Goal: Obtain resource: Download file/media

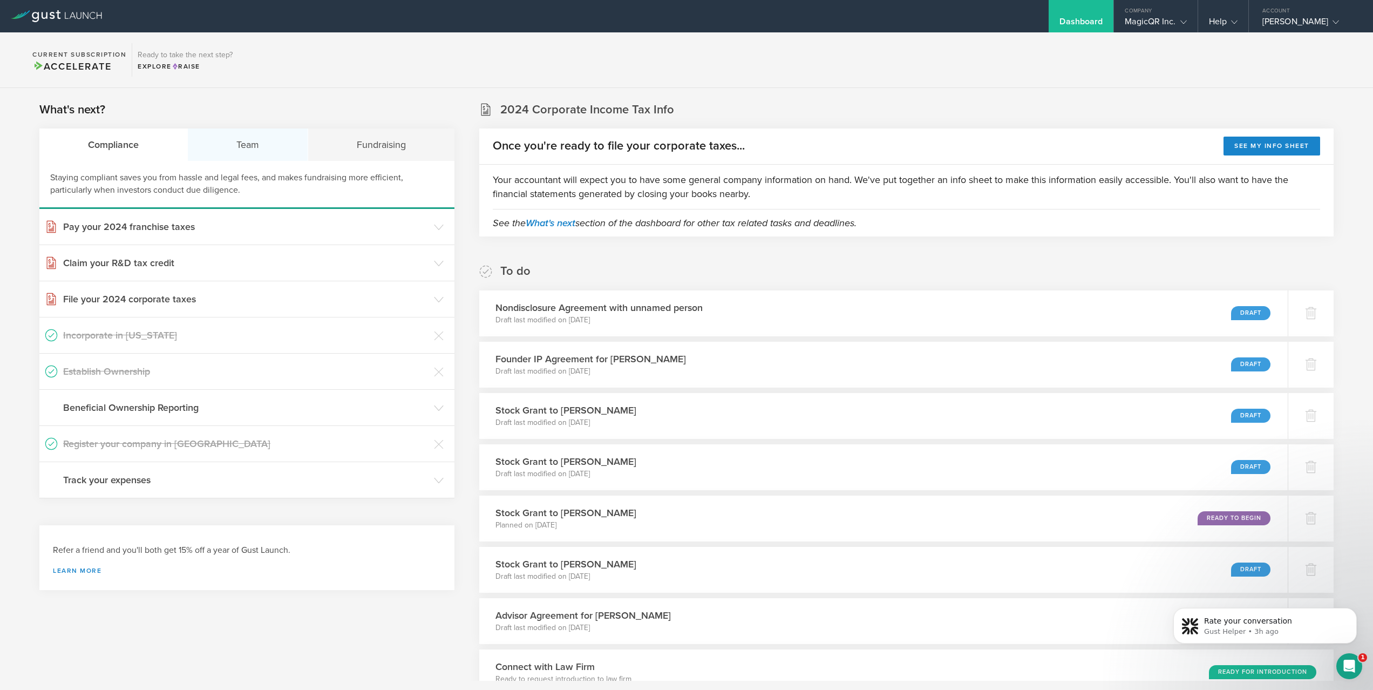
click at [268, 144] on div "Team" at bounding box center [248, 144] width 120 height 32
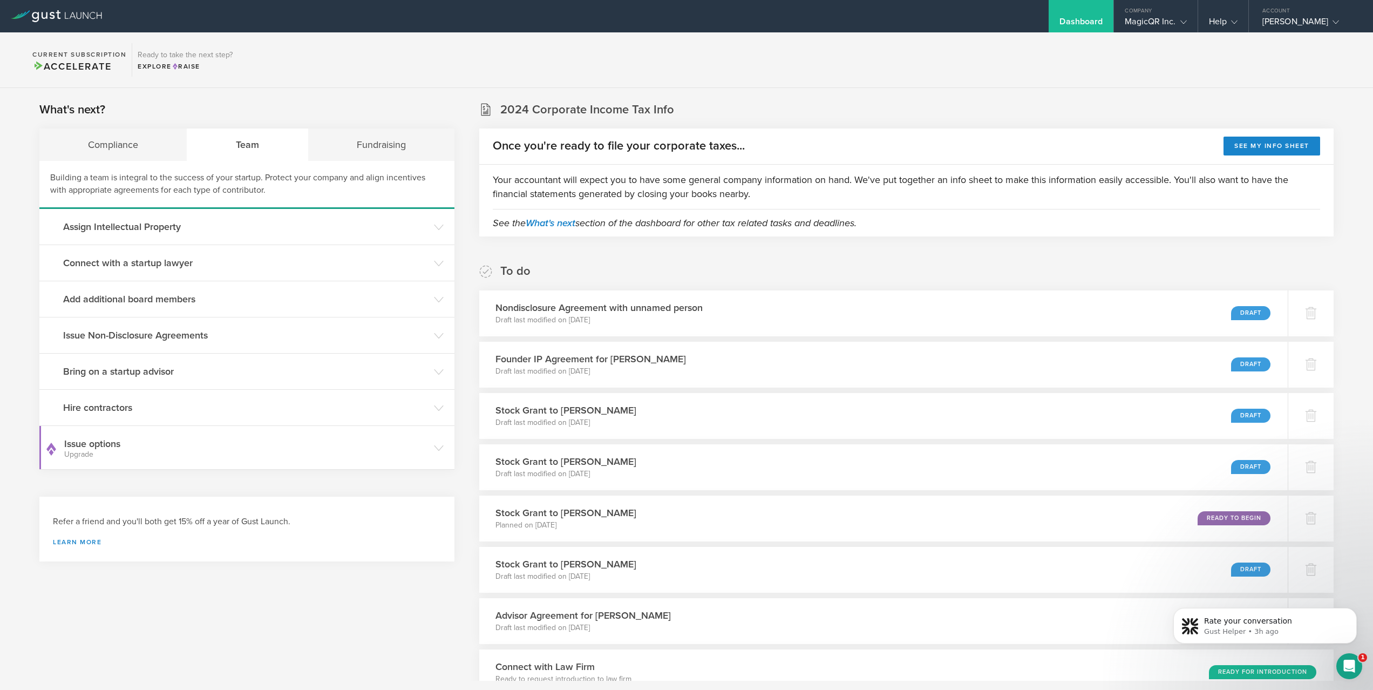
click at [1290, 37] on section "Current Subscription Accelerate Ready to take the next step? Explore Raise" at bounding box center [686, 60] width 1373 height 56
click at [1289, 22] on div "Chi Zhang" at bounding box center [1308, 24] width 92 height 16
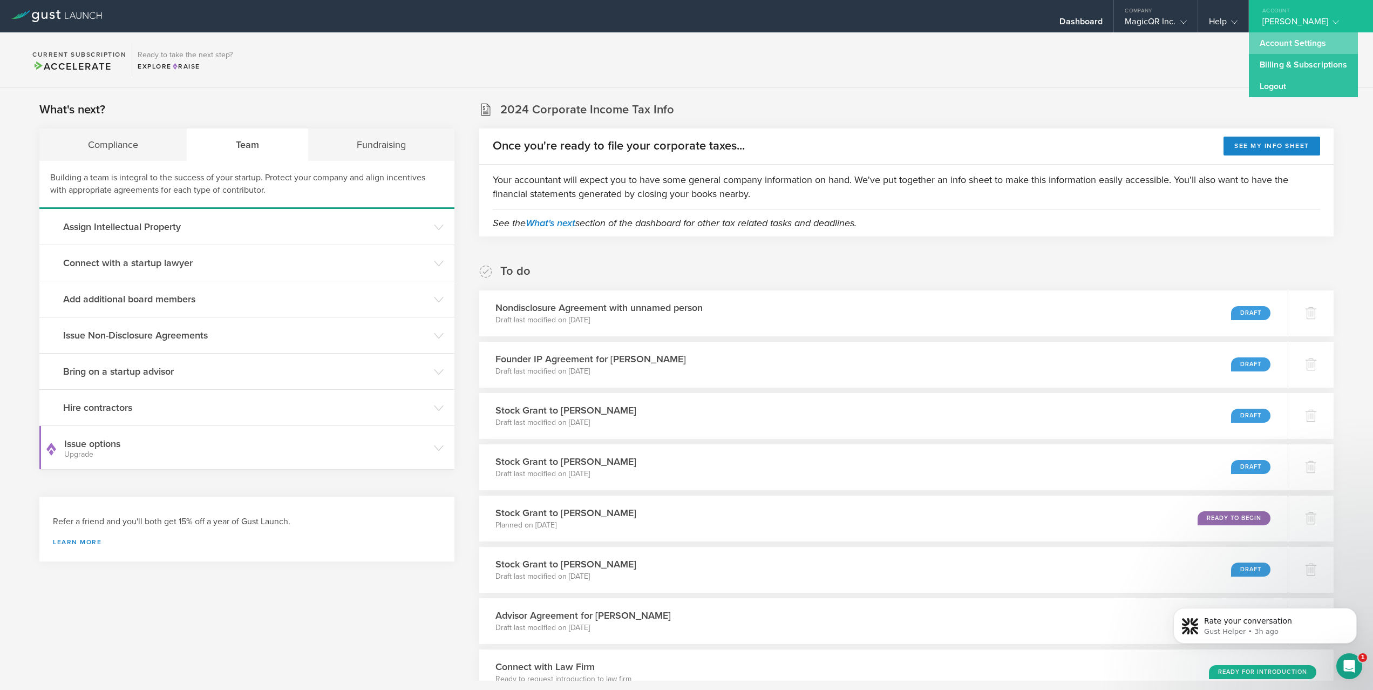
click at [1286, 47] on link "Account Settings" at bounding box center [1302, 43] width 109 height 22
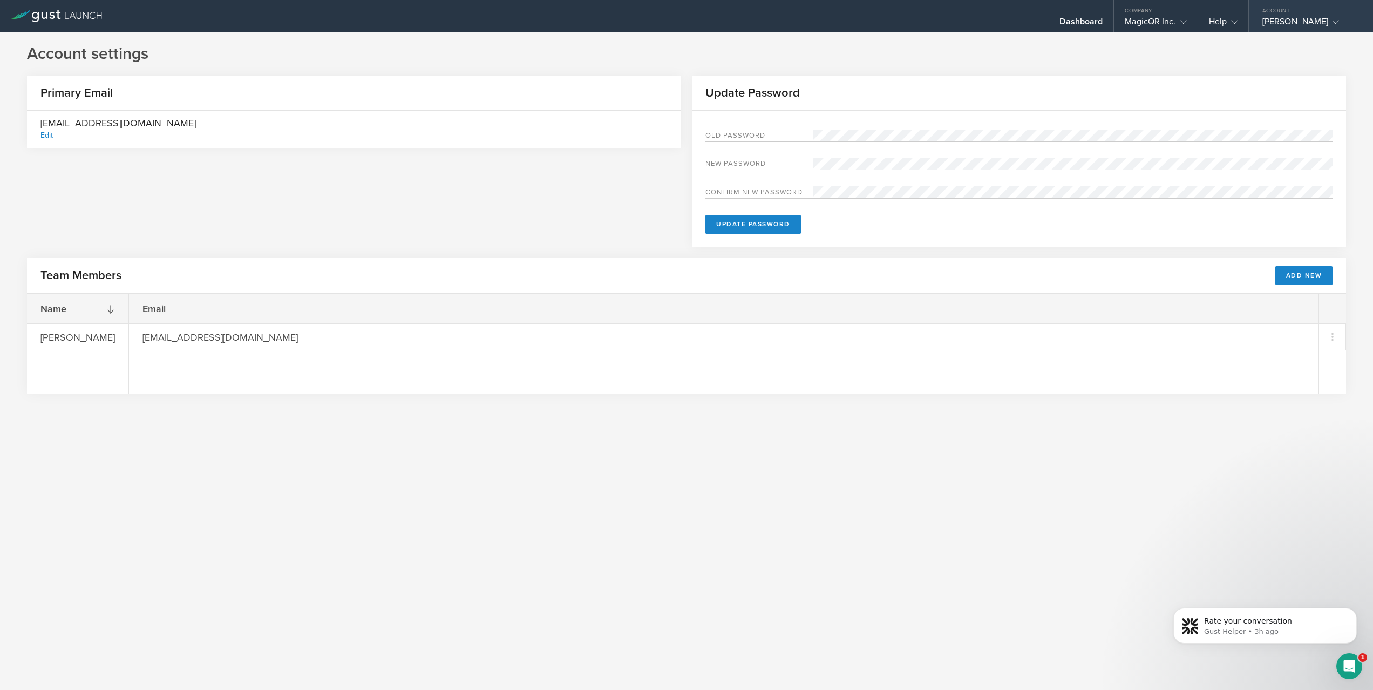
click at [1298, 29] on div "Chi Zhang" at bounding box center [1308, 24] width 92 height 16
click at [1074, 24] on div "Dashboard" at bounding box center [1080, 24] width 43 height 16
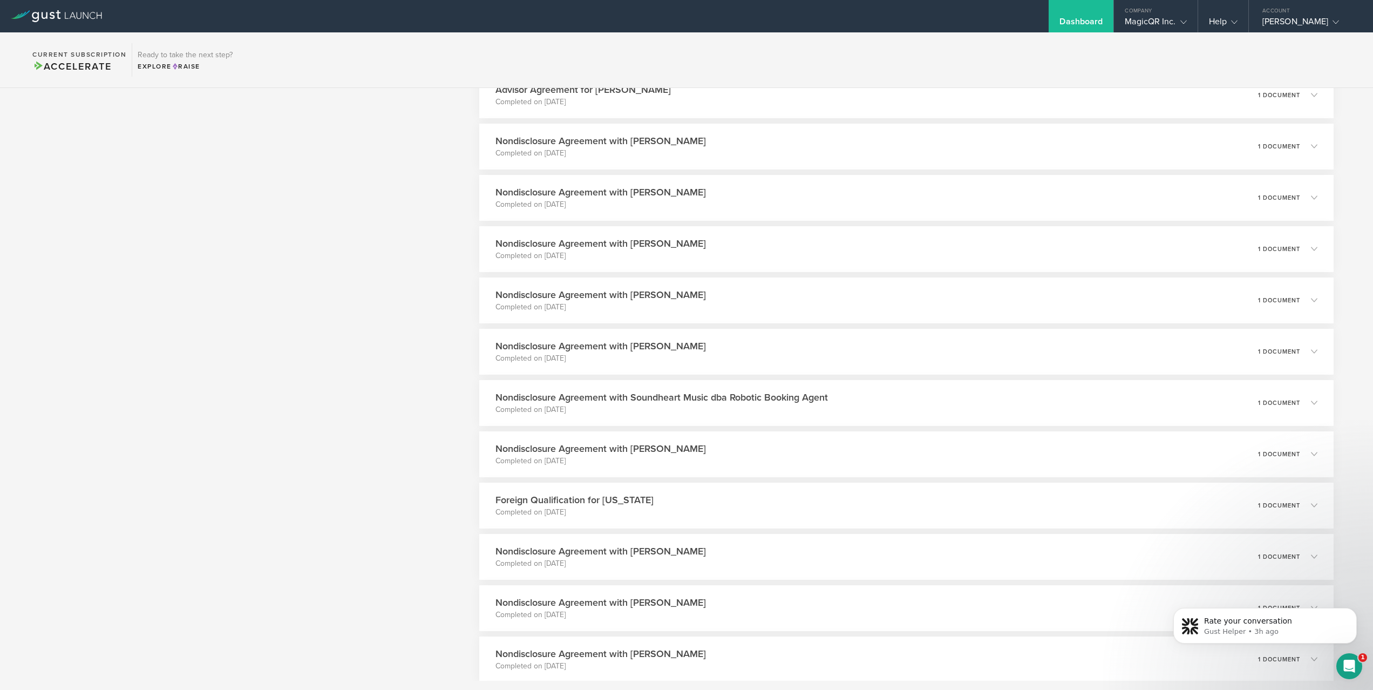
scroll to position [1179, 0]
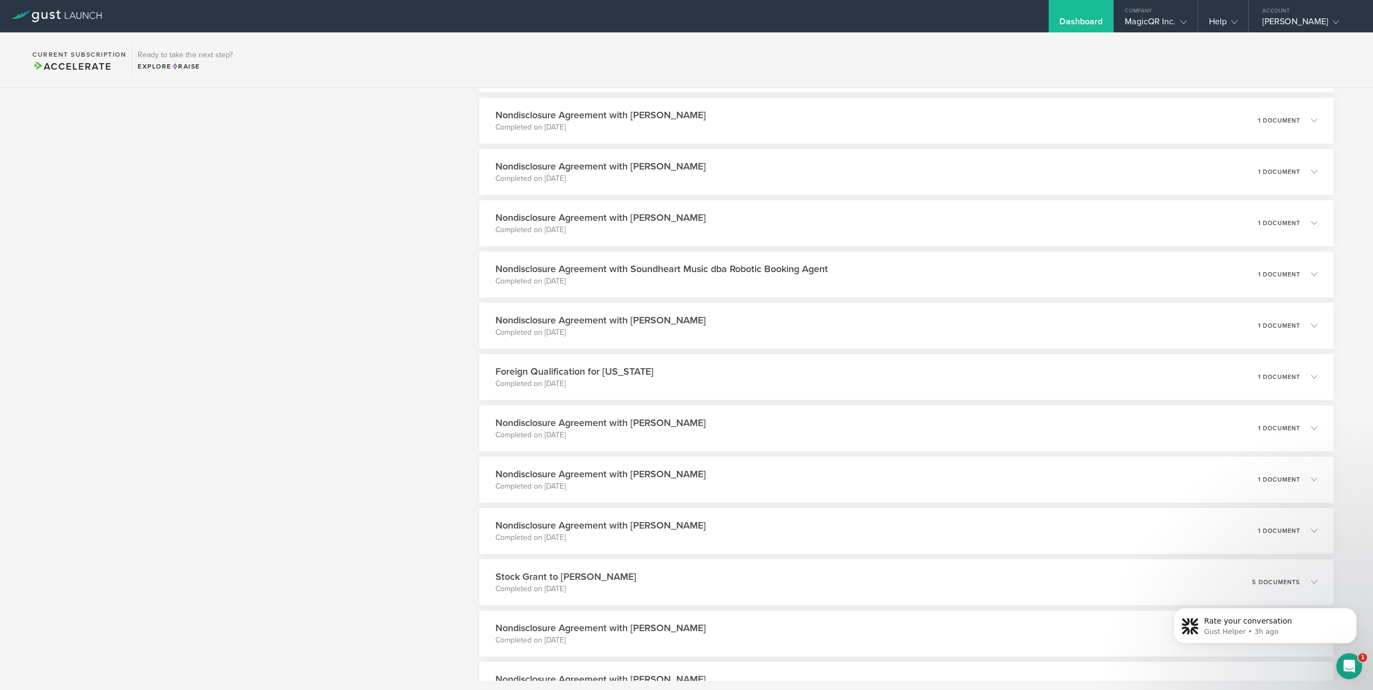
click at [278, 448] on div "What's next? Compliance Team Fundraising Staying compliant saves you from hassl…" at bounding box center [246, 251] width 415 height 2659
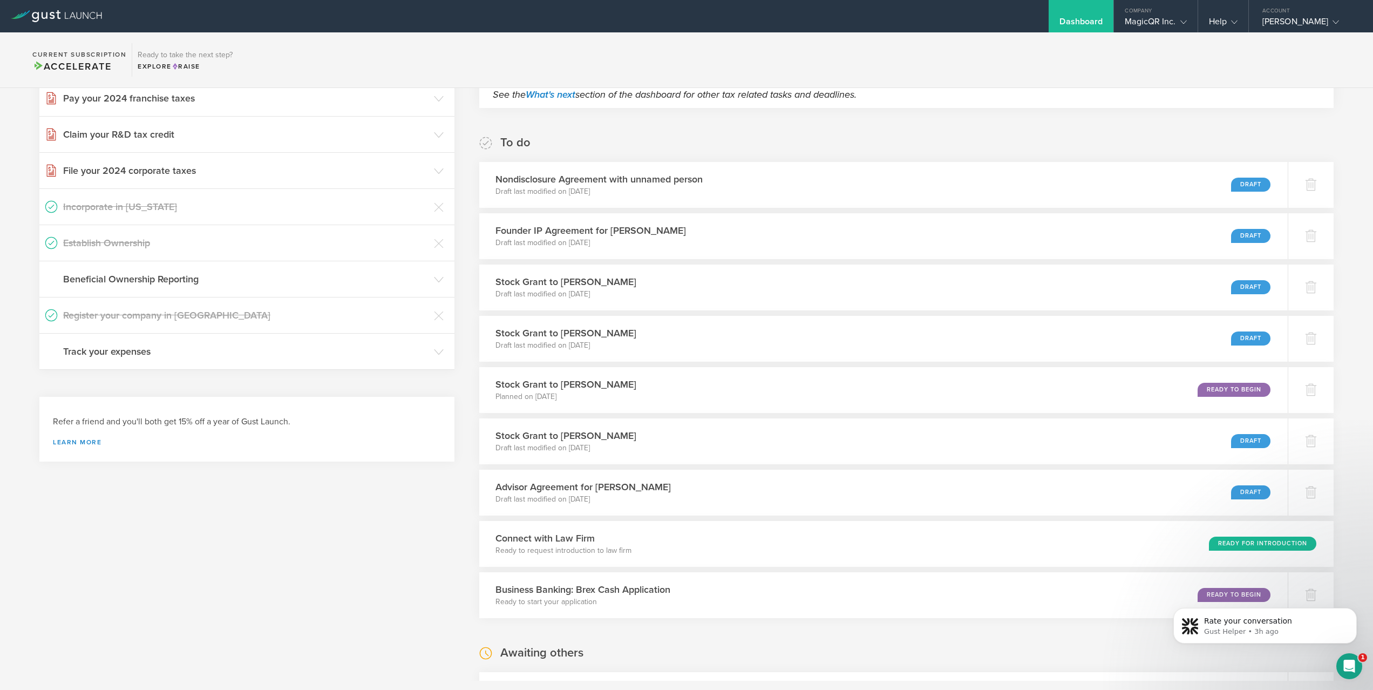
scroll to position [1679, 0]
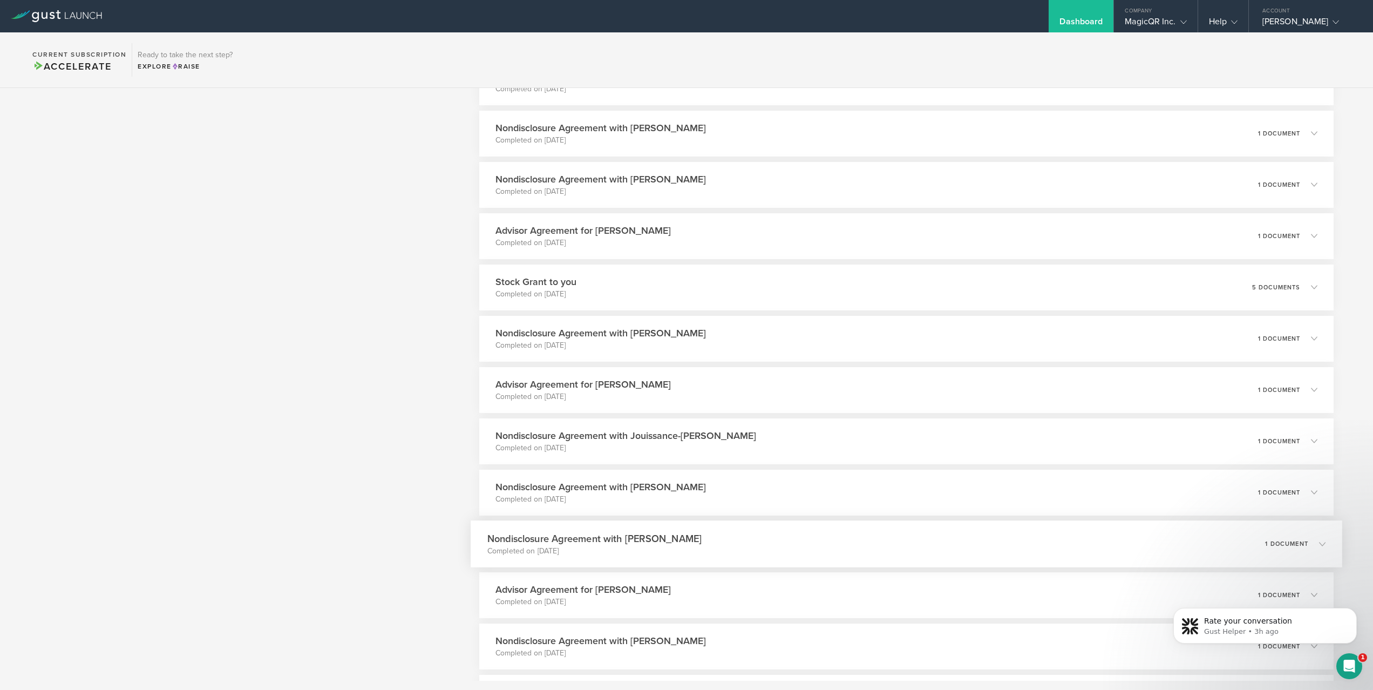
click at [1265, 544] on p "1 document" at bounding box center [1286, 543] width 43 height 6
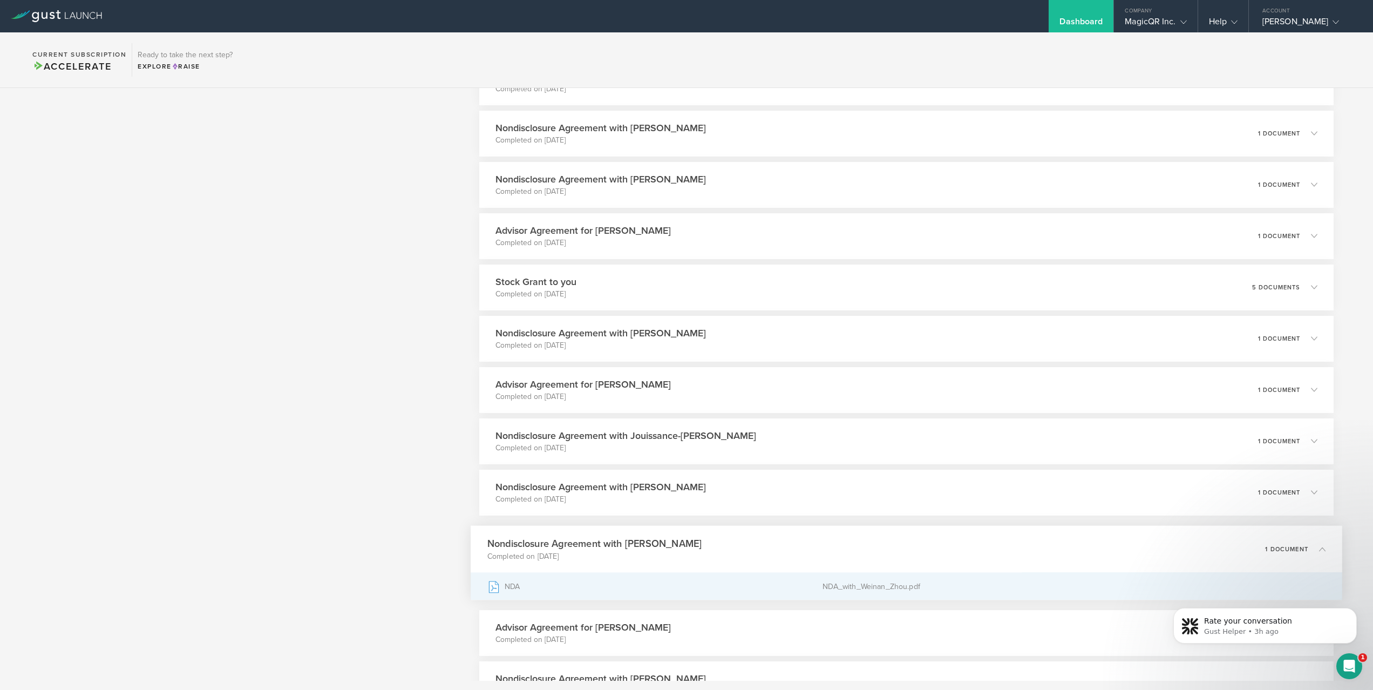
click at [556, 583] on div "NDA" at bounding box center [655, 585] width 336 height 27
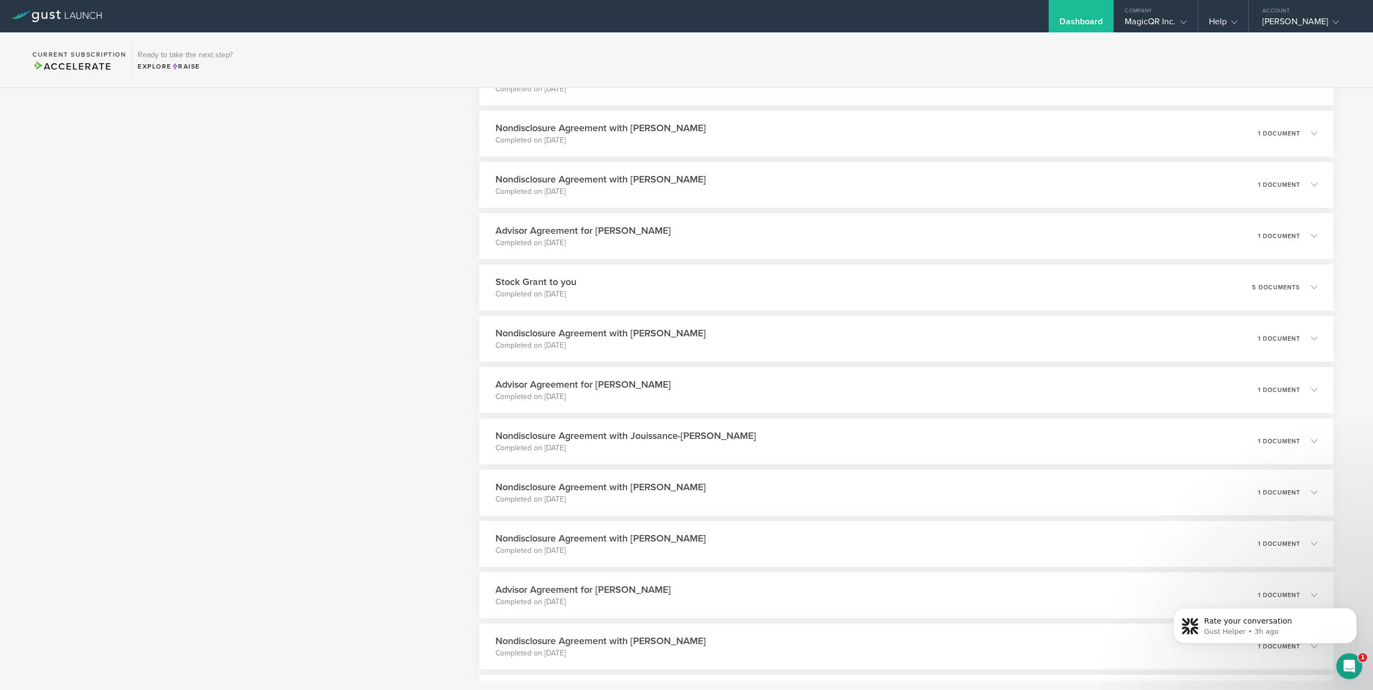
scroll to position [128, 0]
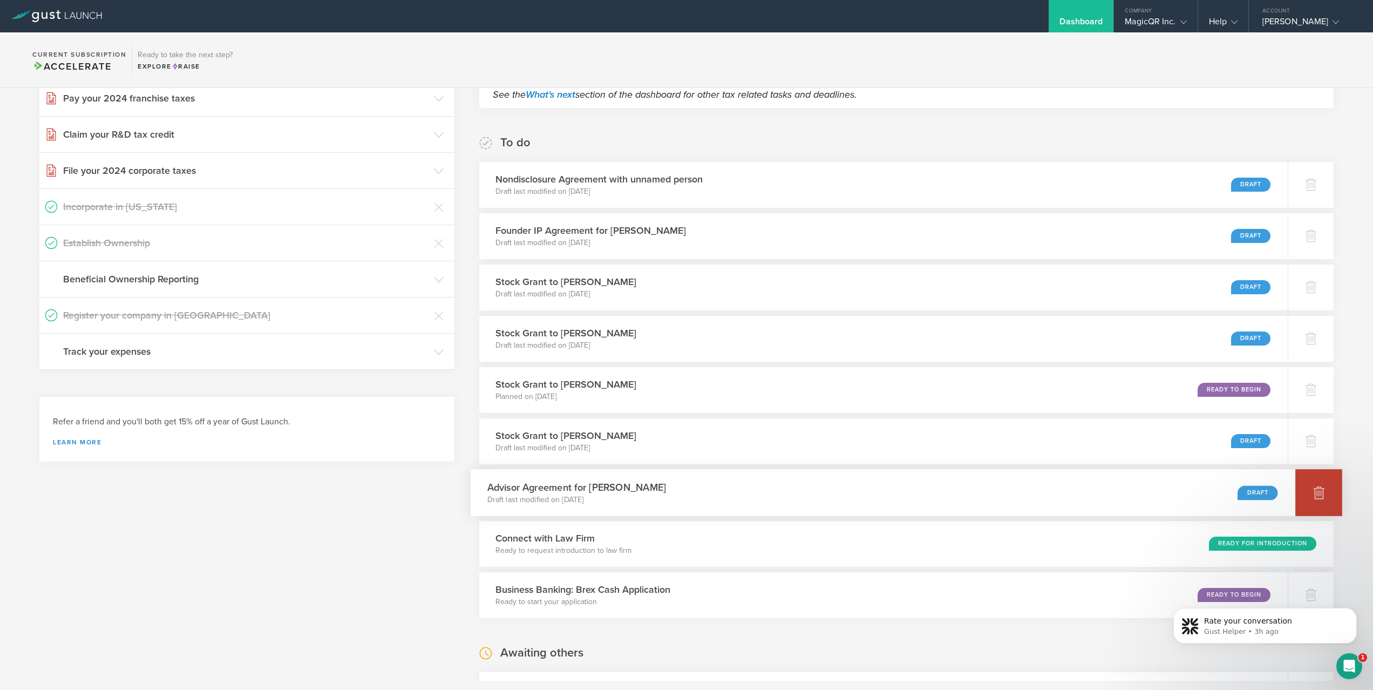
click at [1302, 492] on div at bounding box center [1318, 492] width 47 height 47
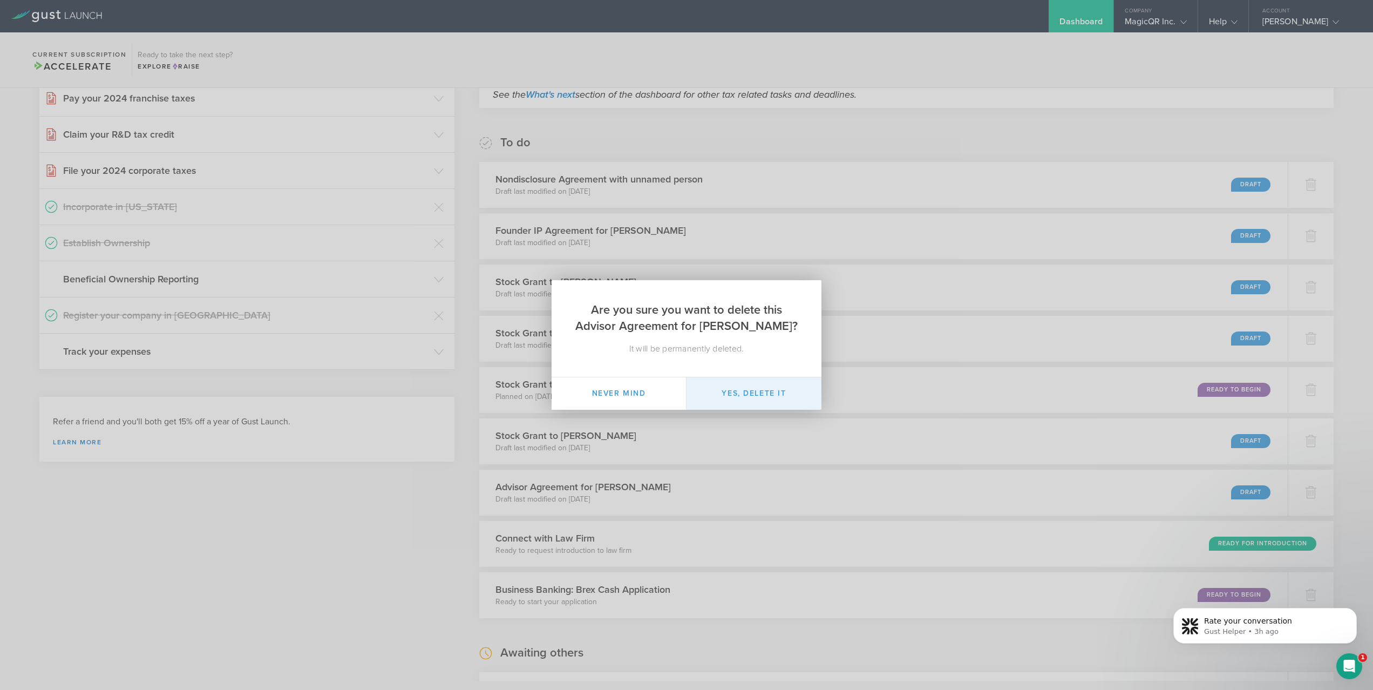
click at [769, 390] on button "Yes, delete it" at bounding box center [753, 393] width 135 height 32
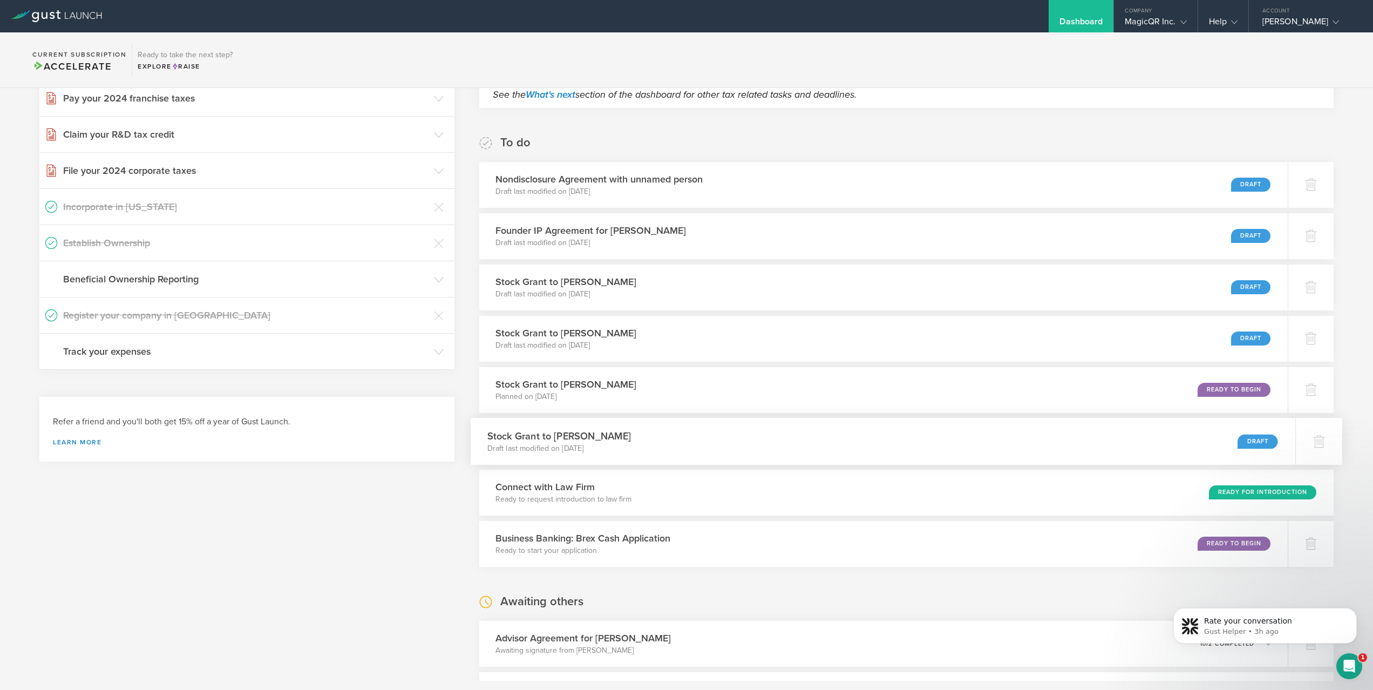
click at [871, 440] on div "Stock Grant to Weinan Zhou Draft last modified on Jul 8, 2024 Draft" at bounding box center [882, 441] width 824 height 47
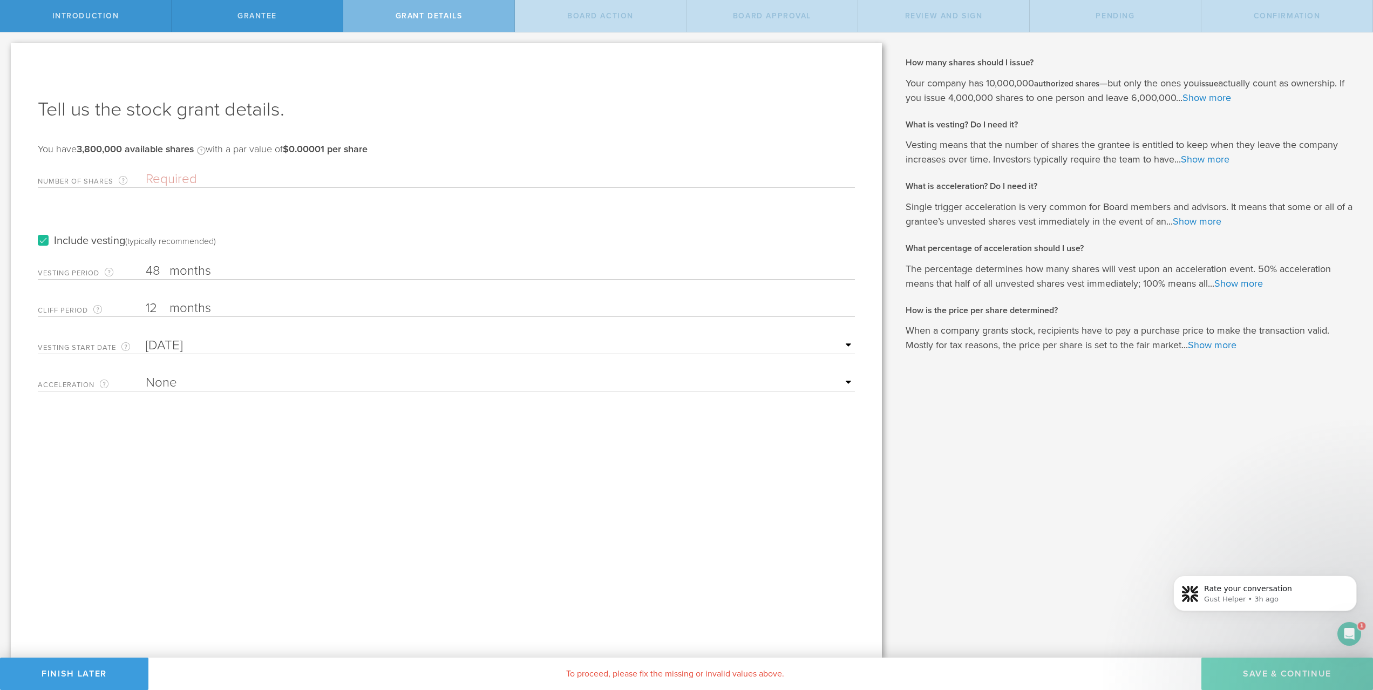
click at [380, 501] on div "Tell us the stock grant details. You have 3,800,000 available shares Available …" at bounding box center [446, 350] width 871 height 614
